Goal: Information Seeking & Learning: Learn about a topic

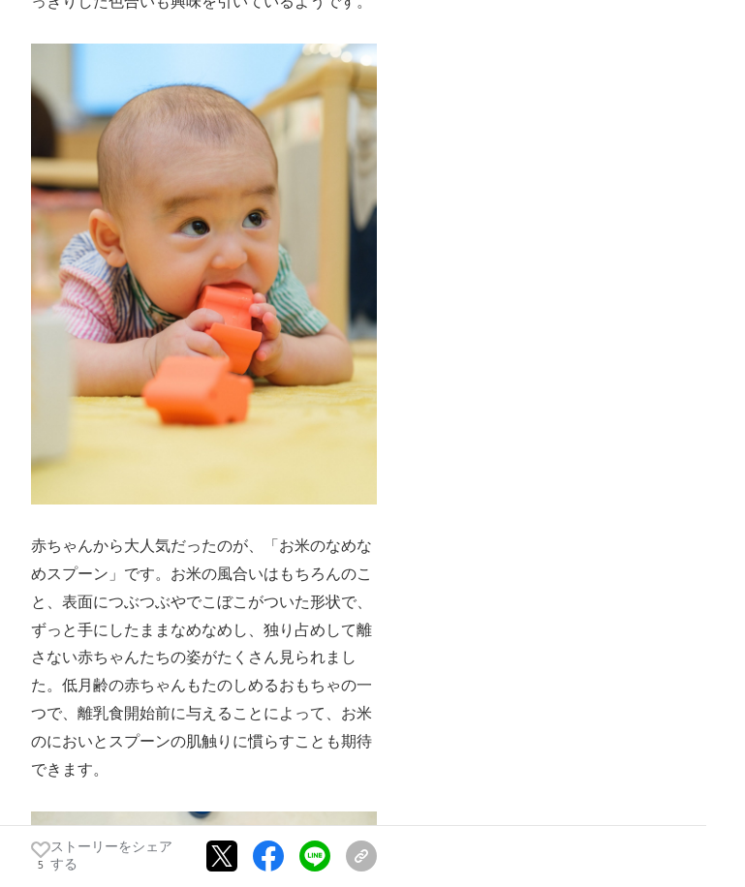
scroll to position [10360, 0]
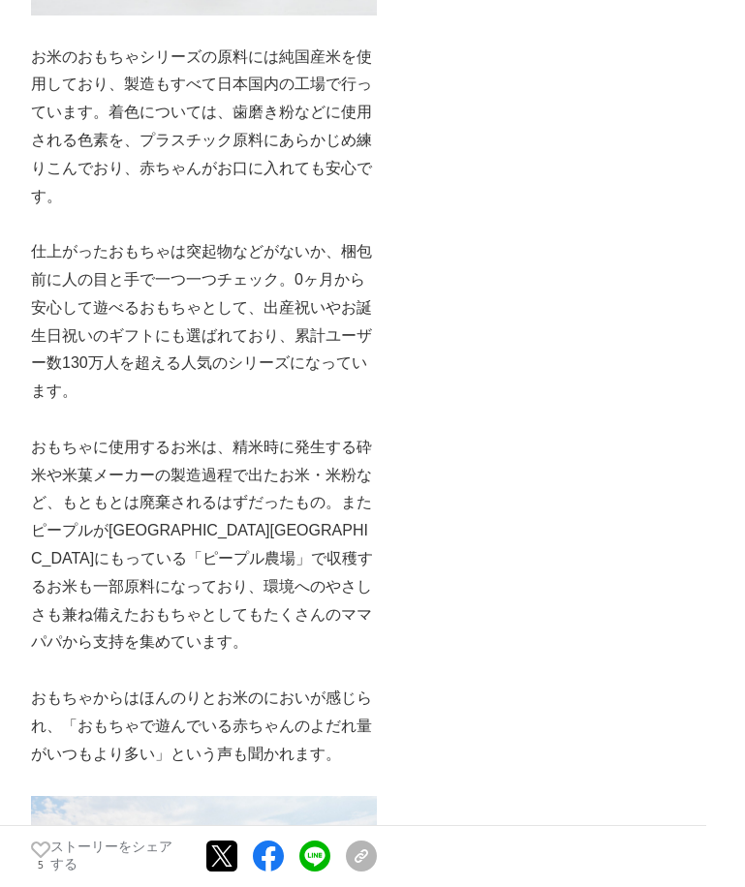
scroll to position [5325, 0]
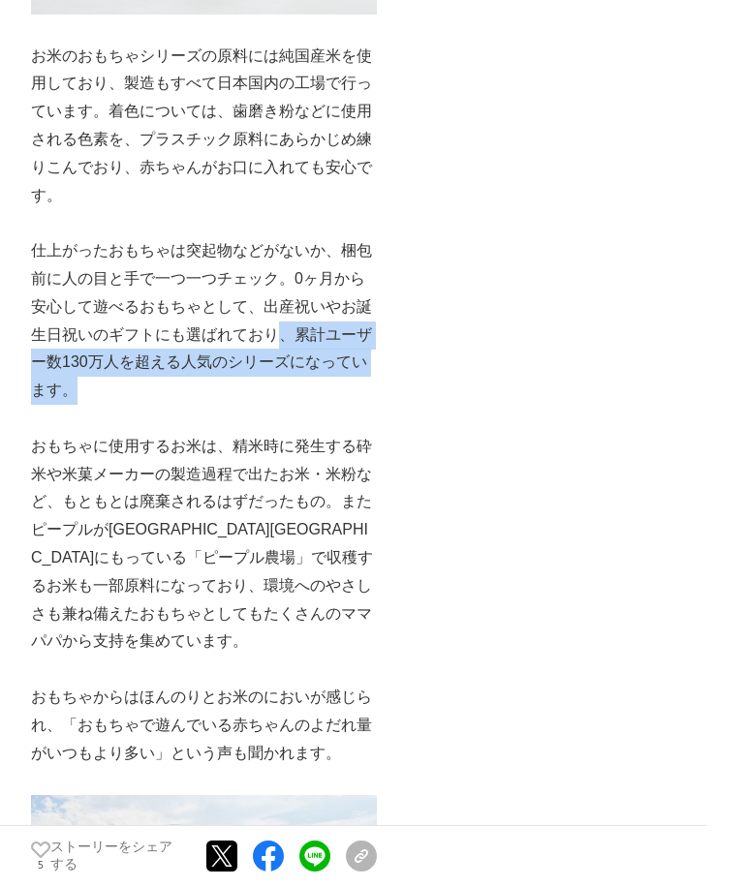
drag, startPoint x: 285, startPoint y: 299, endPoint x: 335, endPoint y: 351, distance: 71.9
click at [335, 351] on p "仕上がったおもちゃは突起物などがないか、梱包前に人の目と手で一つ一つチェック。0ヶ月から安心して遊べるおもちゃとして、出産祝いやお誕生日祝いのギフトにも選ばれ…" at bounding box center [204, 321] width 346 height 168
drag, startPoint x: 335, startPoint y: 351, endPoint x: 311, endPoint y: 320, distance: 39.3
click at [311, 320] on p "仕上がったおもちゃは突起物などがないか、梱包前に人の目と手で一つ一つチェック。0ヶ月から安心して遊べるおもちゃとして、出産祝いやお誕生日祝いのギフトにも選ばれ…" at bounding box center [204, 321] width 346 height 168
drag, startPoint x: 299, startPoint y: 295, endPoint x: 293, endPoint y: 351, distance: 55.5
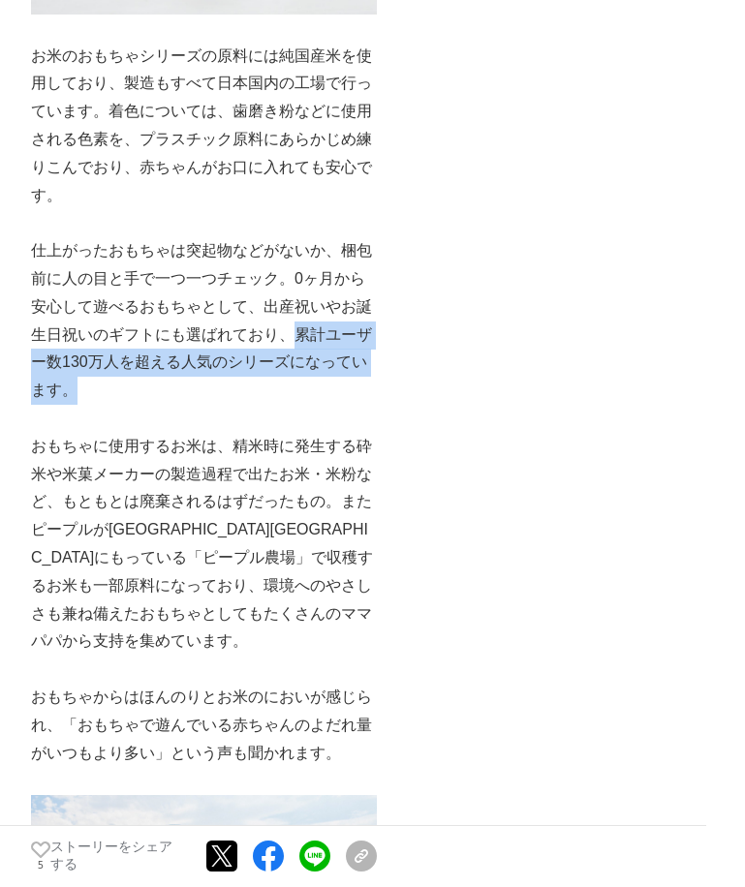
click at [293, 351] on p "仕上がったおもちゃは突起物などがないか、梱包前に人の目と手で一つ一つチェック。0ヶ月から安心して遊べるおもちゃとして、出産祝いやお誕生日祝いのギフトにも選ばれ…" at bounding box center [204, 321] width 346 height 168
copy p "累計ユーザー数130万人を超える人気のシリーズになっています。"
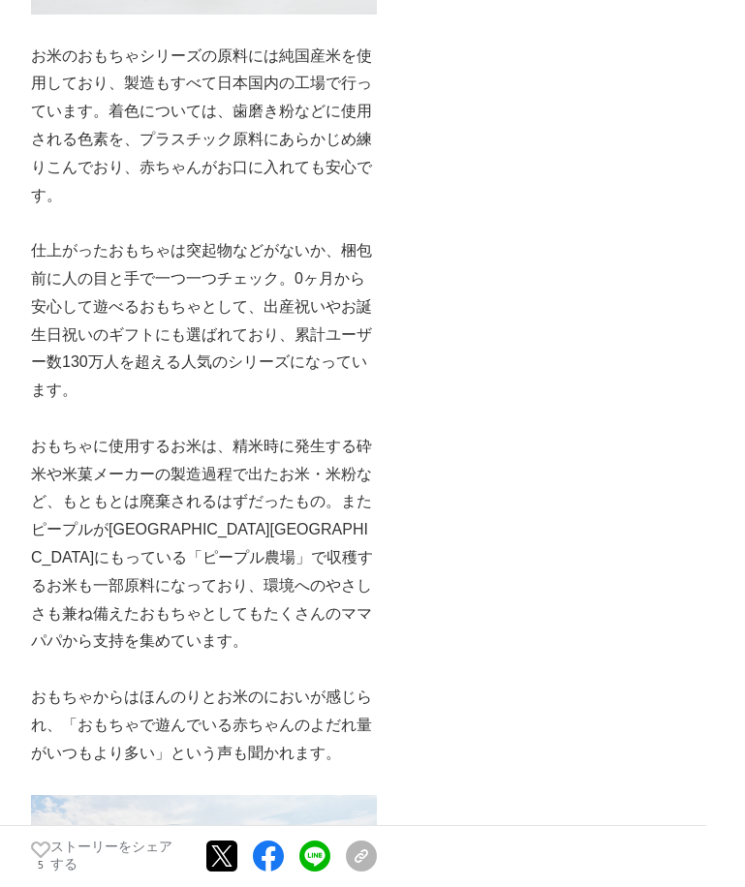
click at [57, 240] on p "仕上がったおもちゃは突起物などがないか、梱包前に人の目と手で一つ一つチェック。0ヶ月から安心して遊べるおもちゃとして、出産祝いやお誕生日祝いのギフトにも選ばれ…" at bounding box center [204, 321] width 346 height 168
